Goal: Task Accomplishment & Management: Use online tool/utility

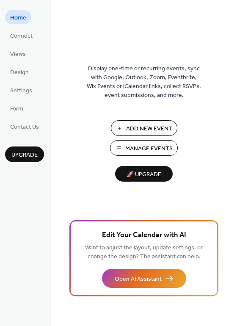
click at [148, 128] on span "Add New Event" at bounding box center [149, 128] width 46 height 9
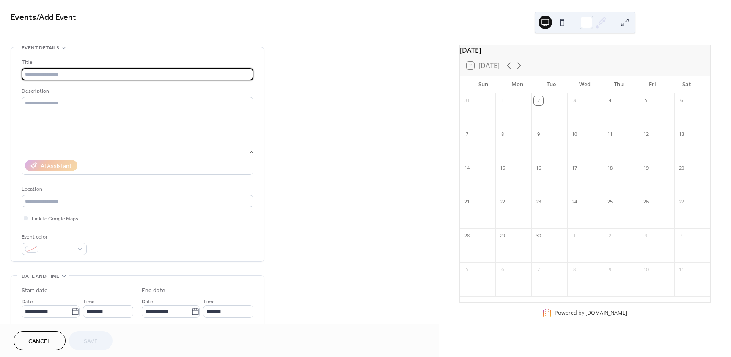
click at [57, 342] on button "Cancel" at bounding box center [40, 340] width 52 height 19
